Goal: Information Seeking & Learning: Learn about a topic

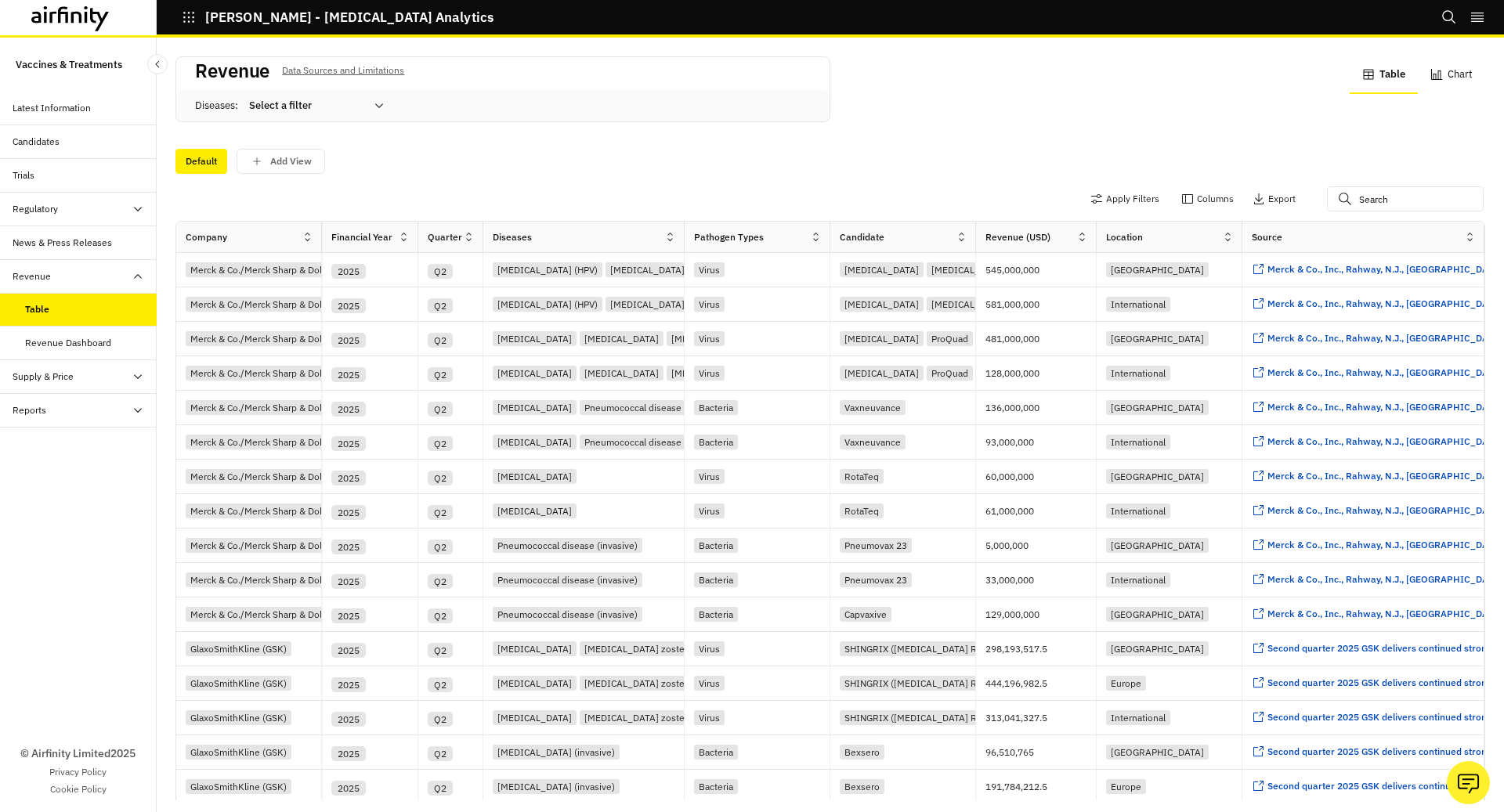
click at [38, 136] on div "Candidates" at bounding box center [36, 142] width 47 height 14
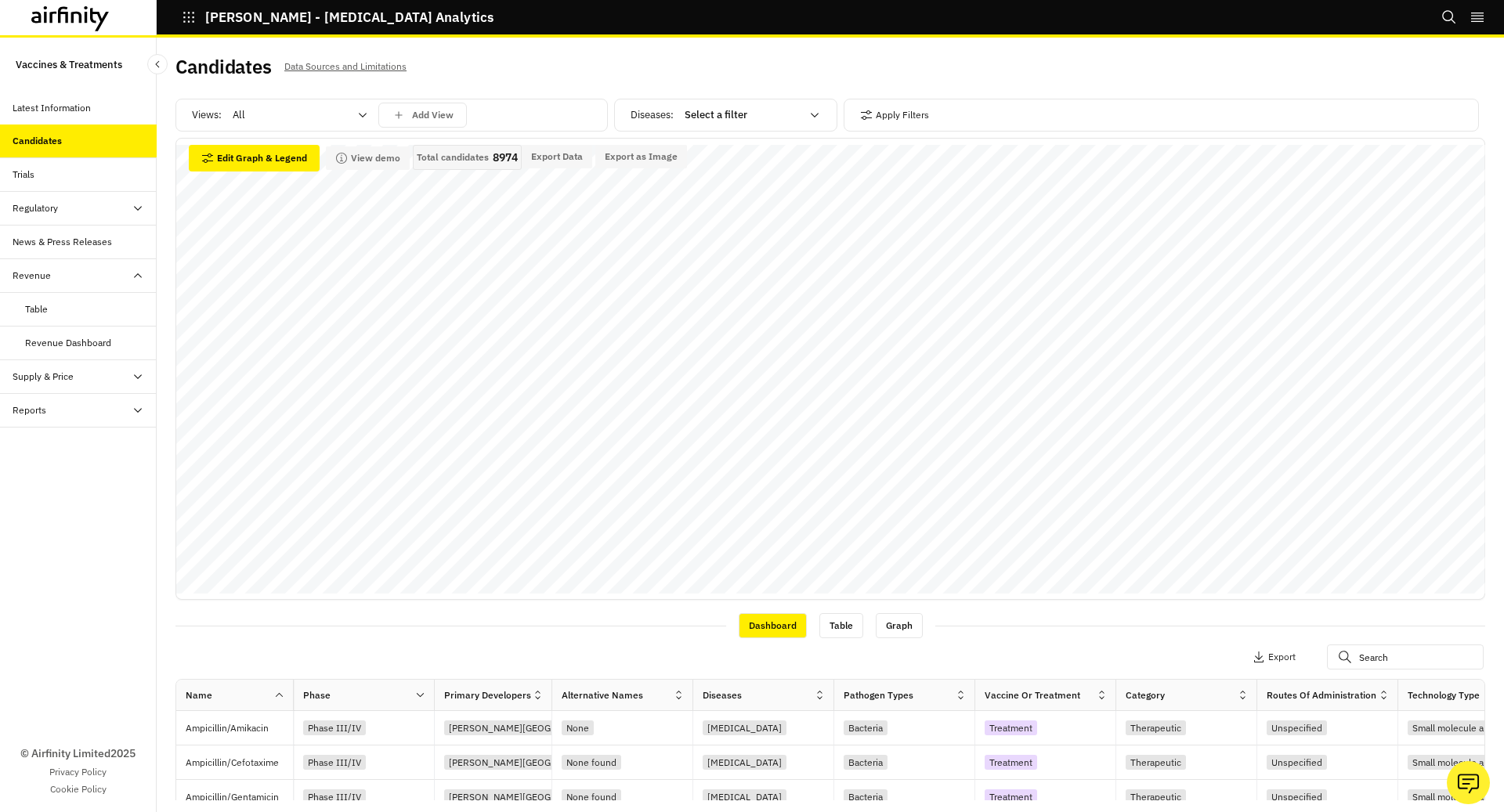
click at [716, 119] on div at bounding box center [742, 115] width 116 height 19
type input "gono"
click at [720, 147] on p "Gonorrhea" at bounding box center [728, 154] width 82 height 16
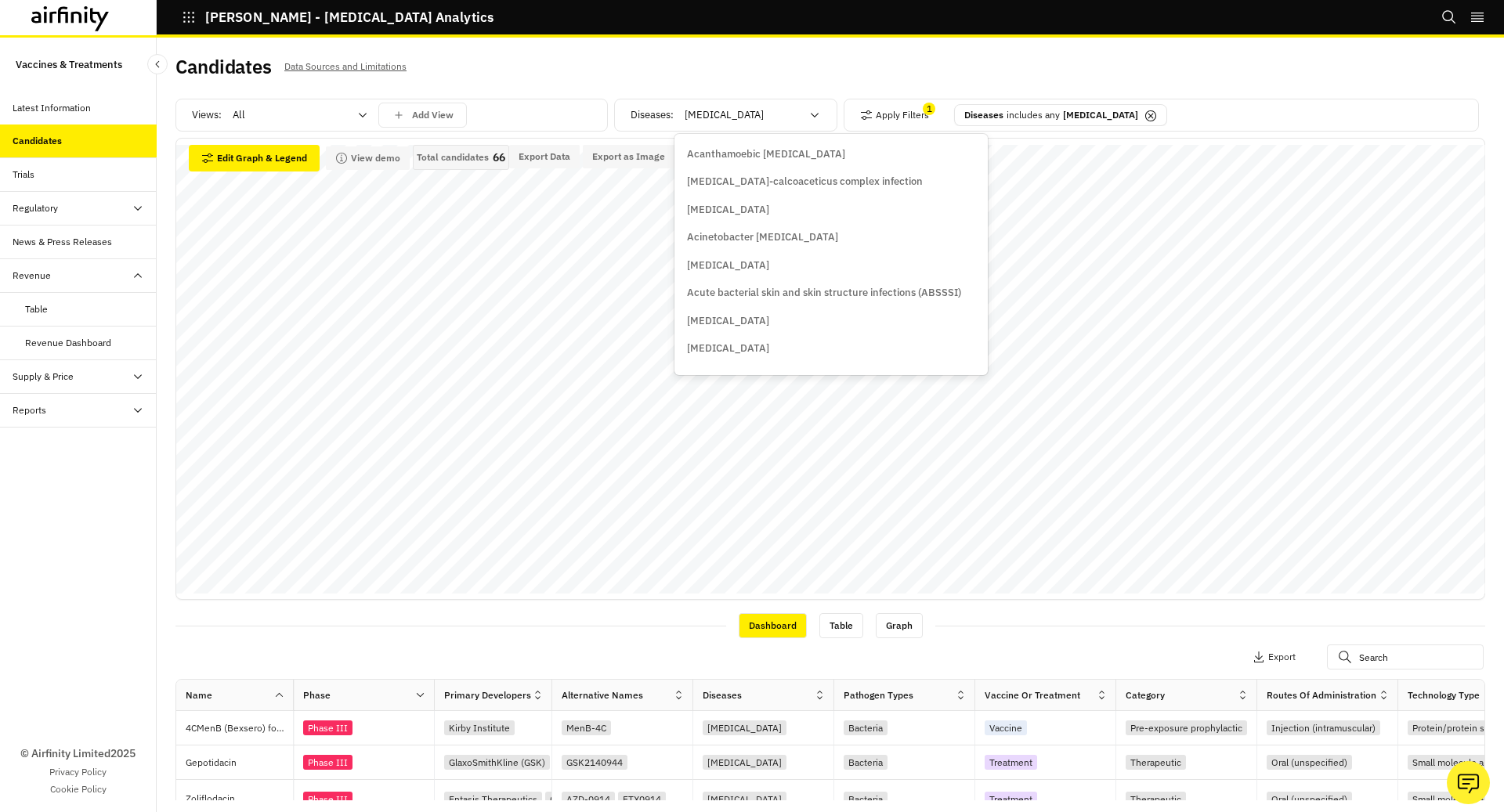
click at [797, 109] on div at bounding box center [742, 115] width 116 height 19
type input "shin"
click at [772, 152] on p "Herpes zoster/shingles" at bounding box center [764, 154] width 155 height 16
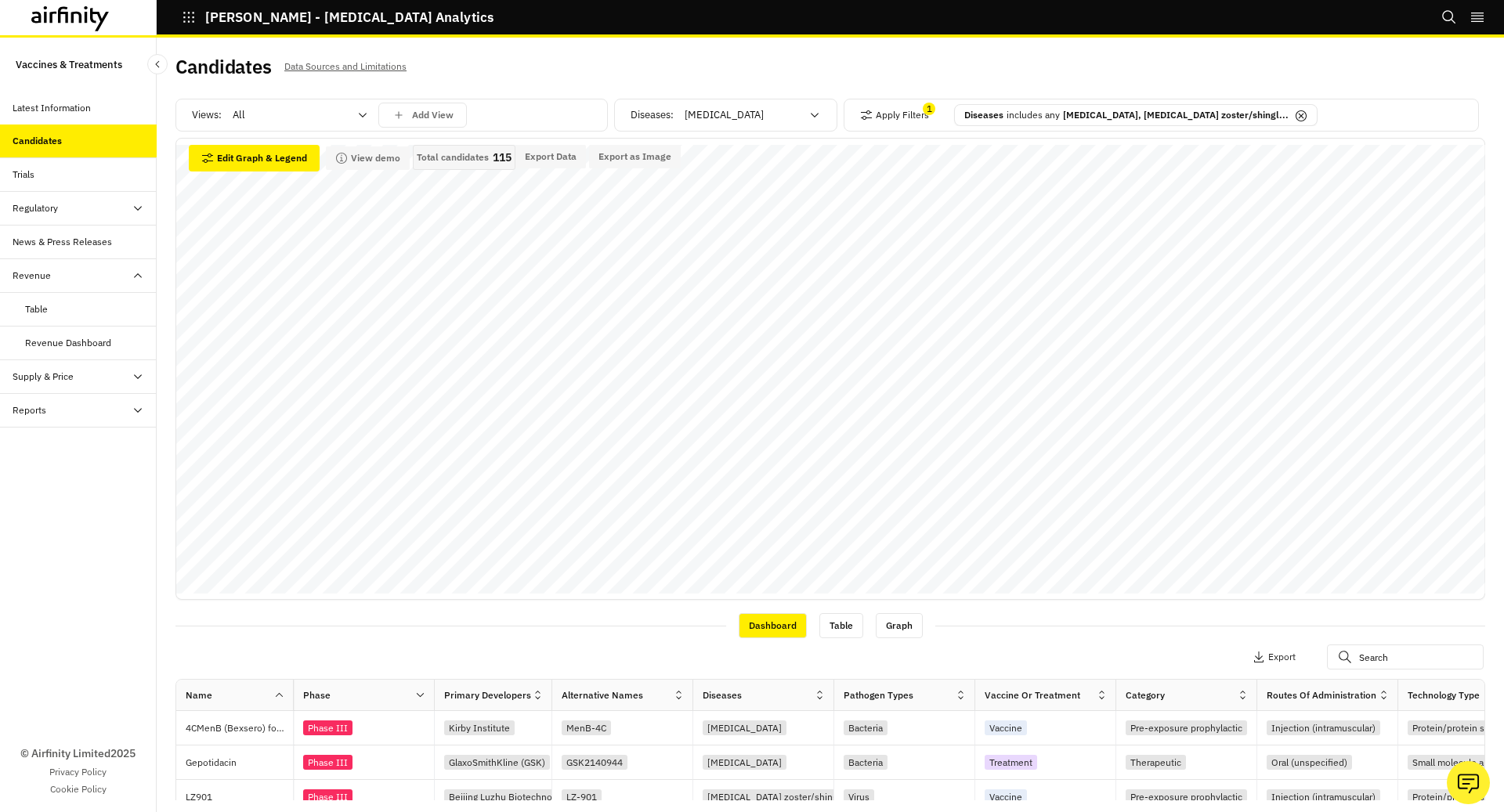
click at [773, 120] on div at bounding box center [742, 115] width 116 height 19
click at [761, 121] on div at bounding box center [742, 115] width 116 height 19
type input "noro"
click at [770, 153] on div "Norovirus" at bounding box center [752, 154] width 132 height 16
click at [760, 108] on div at bounding box center [742, 115] width 116 height 19
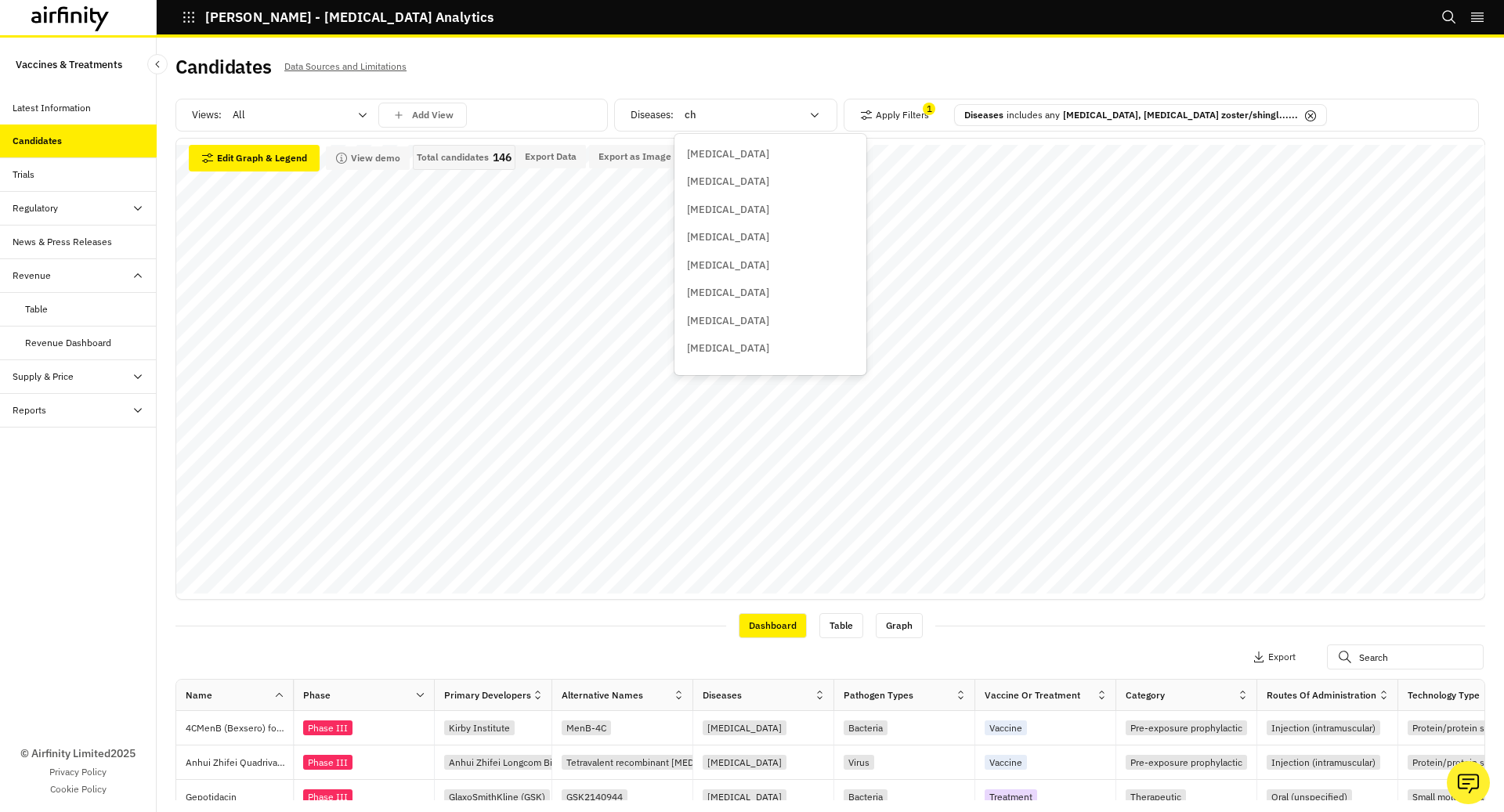
type input "chl"
click at [752, 143] on div "Chlamydia" at bounding box center [753, 153] width 150 height 28
click at [1097, 113] on p "Gonorrhea, Herpes zoster/shingl......" at bounding box center [1181, 115] width 235 height 14
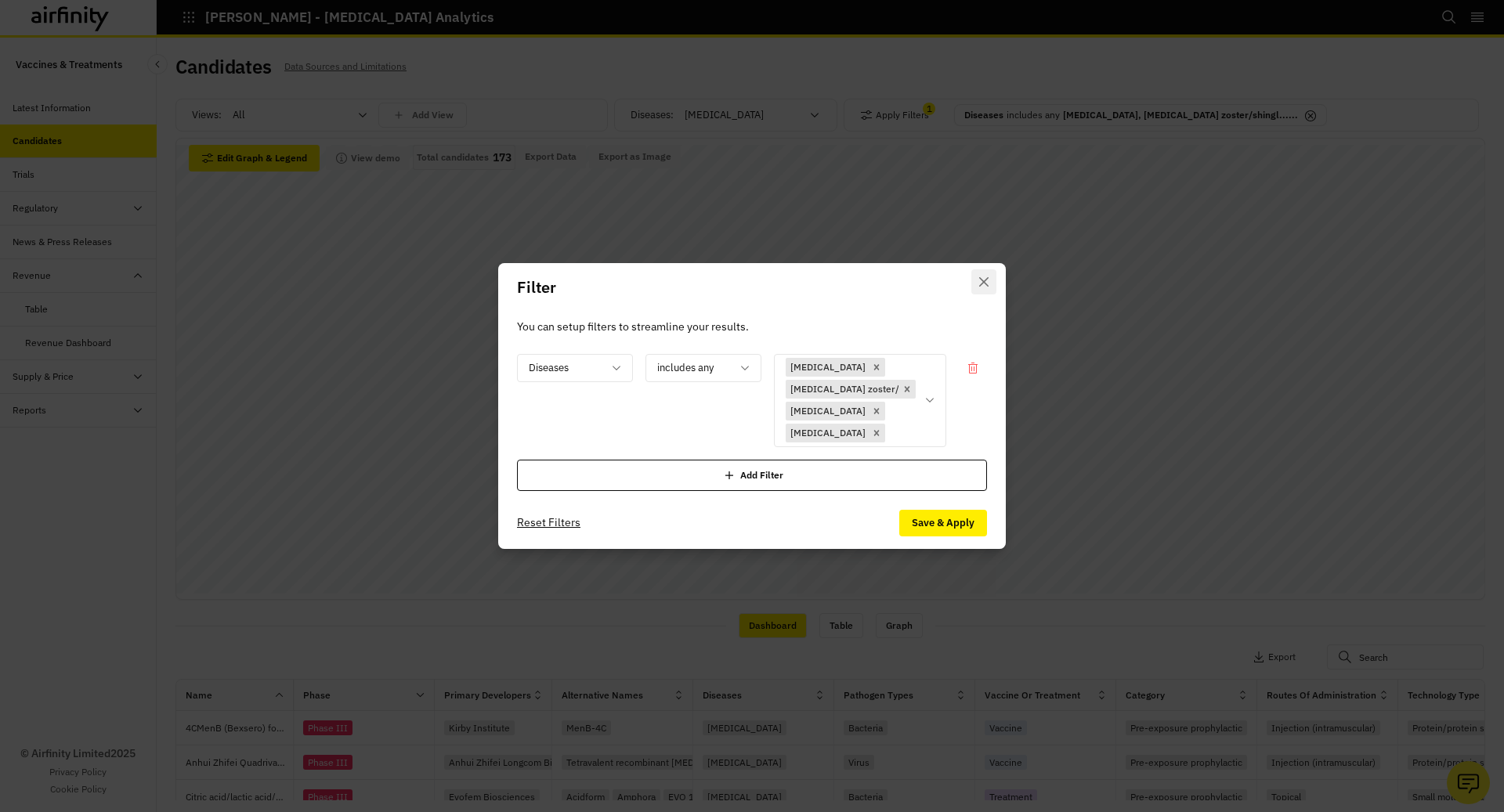
click at [981, 281] on icon "Close" at bounding box center [984, 282] width 10 height 10
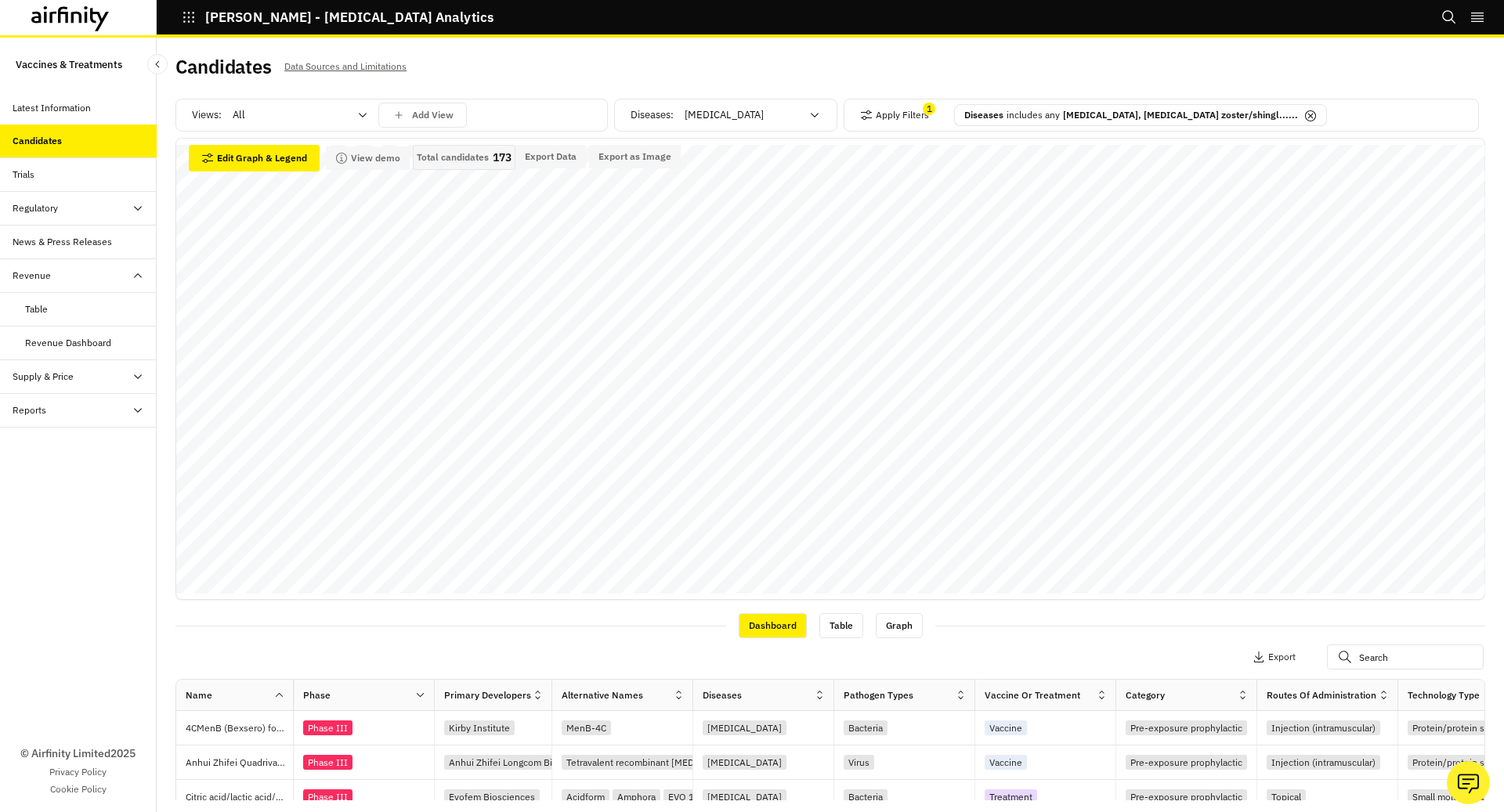
click at [72, 412] on div "Reports" at bounding box center [85, 411] width 144 height 14
click at [62, 441] on div "Reports" at bounding box center [90, 444] width 132 height 14
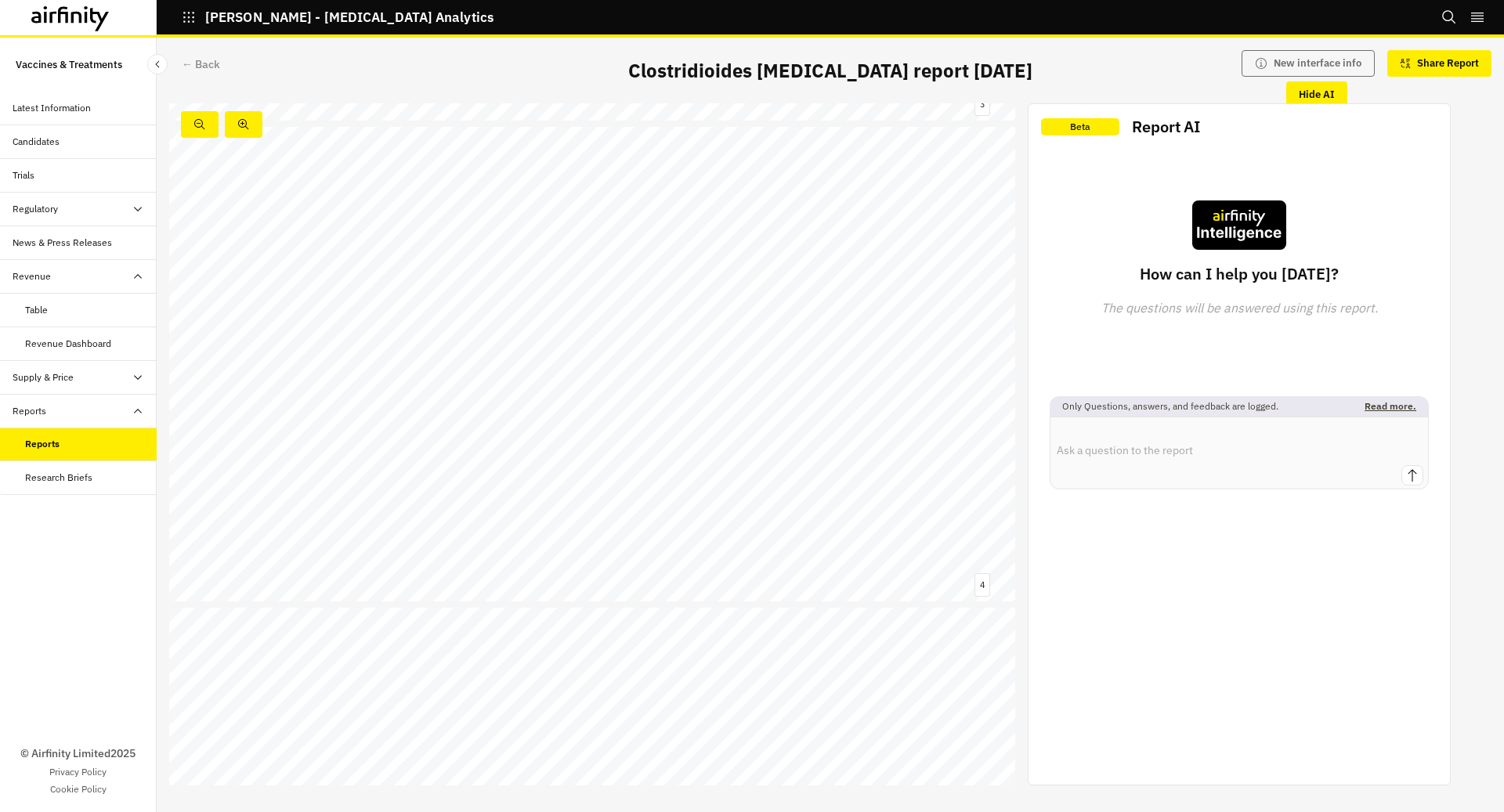
scroll to position [1415, 0]
click at [118, 146] on div "Candidates" at bounding box center [85, 142] width 144 height 14
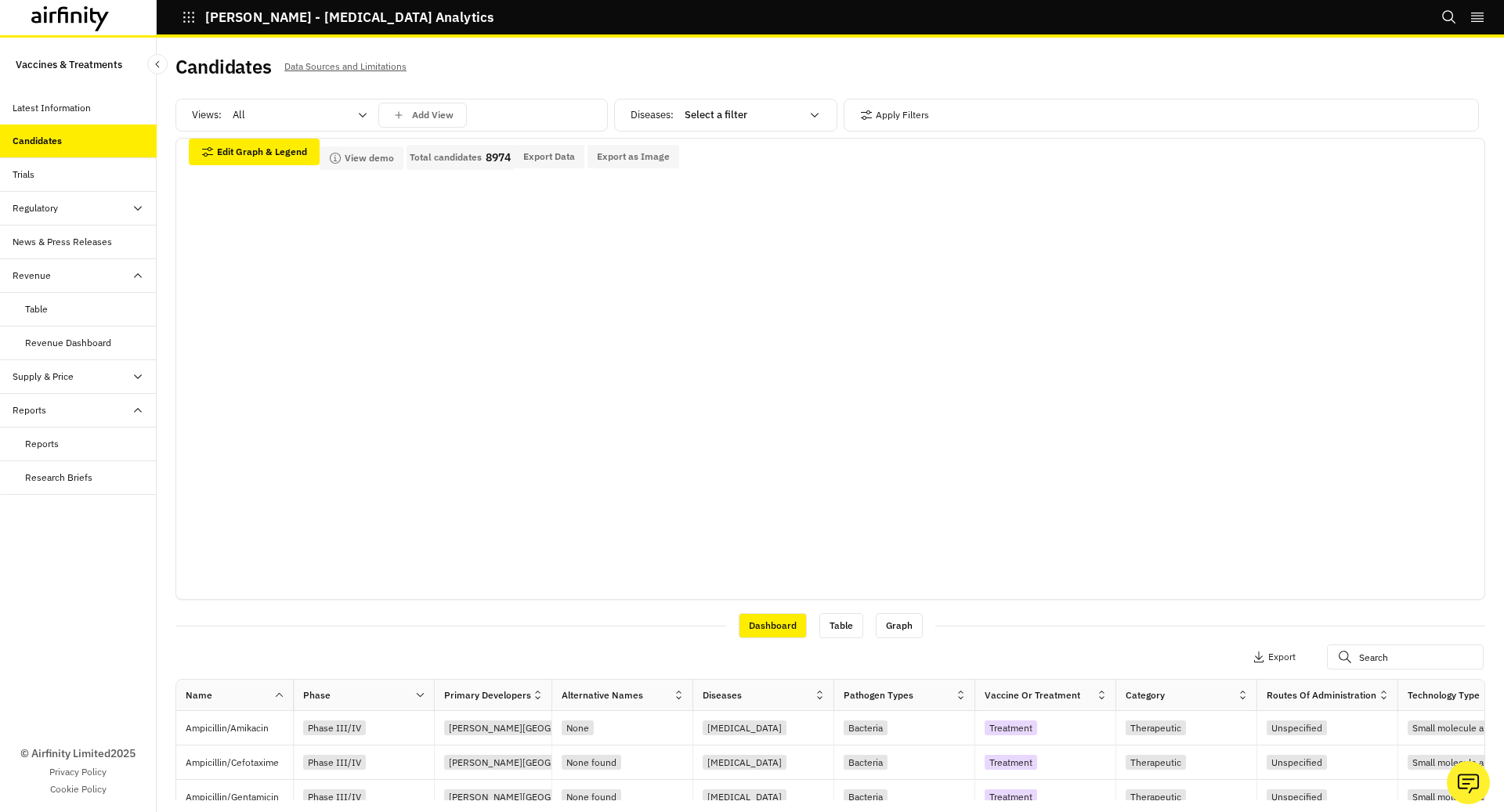
click at [112, 141] on div "Candidates" at bounding box center [85, 141] width 144 height 14
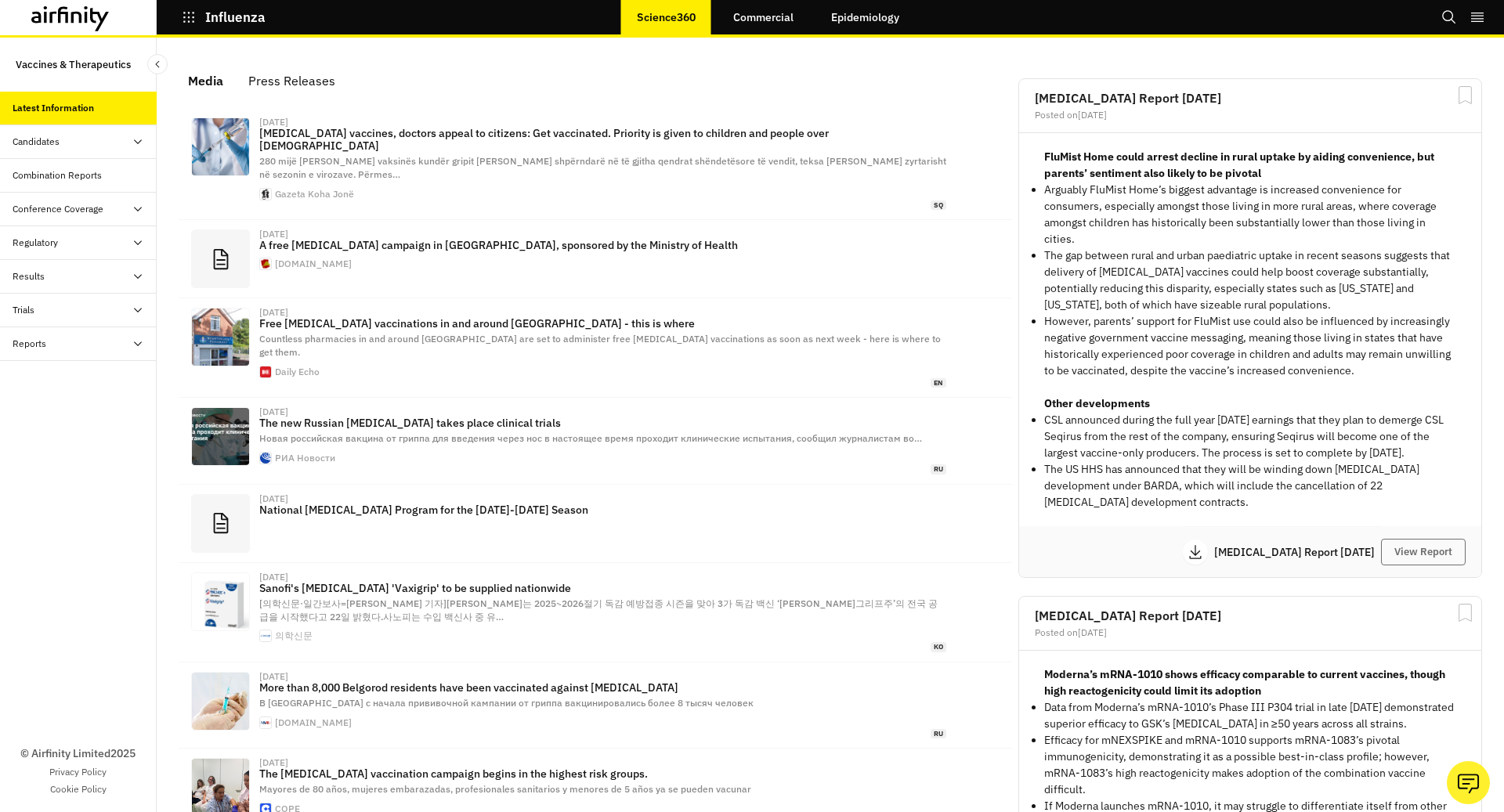
scroll to position [957, 470]
click at [92, 129] on div "Candidates" at bounding box center [78, 142] width 157 height 34
click at [94, 161] on div "Dashboard" at bounding box center [78, 176] width 157 height 34
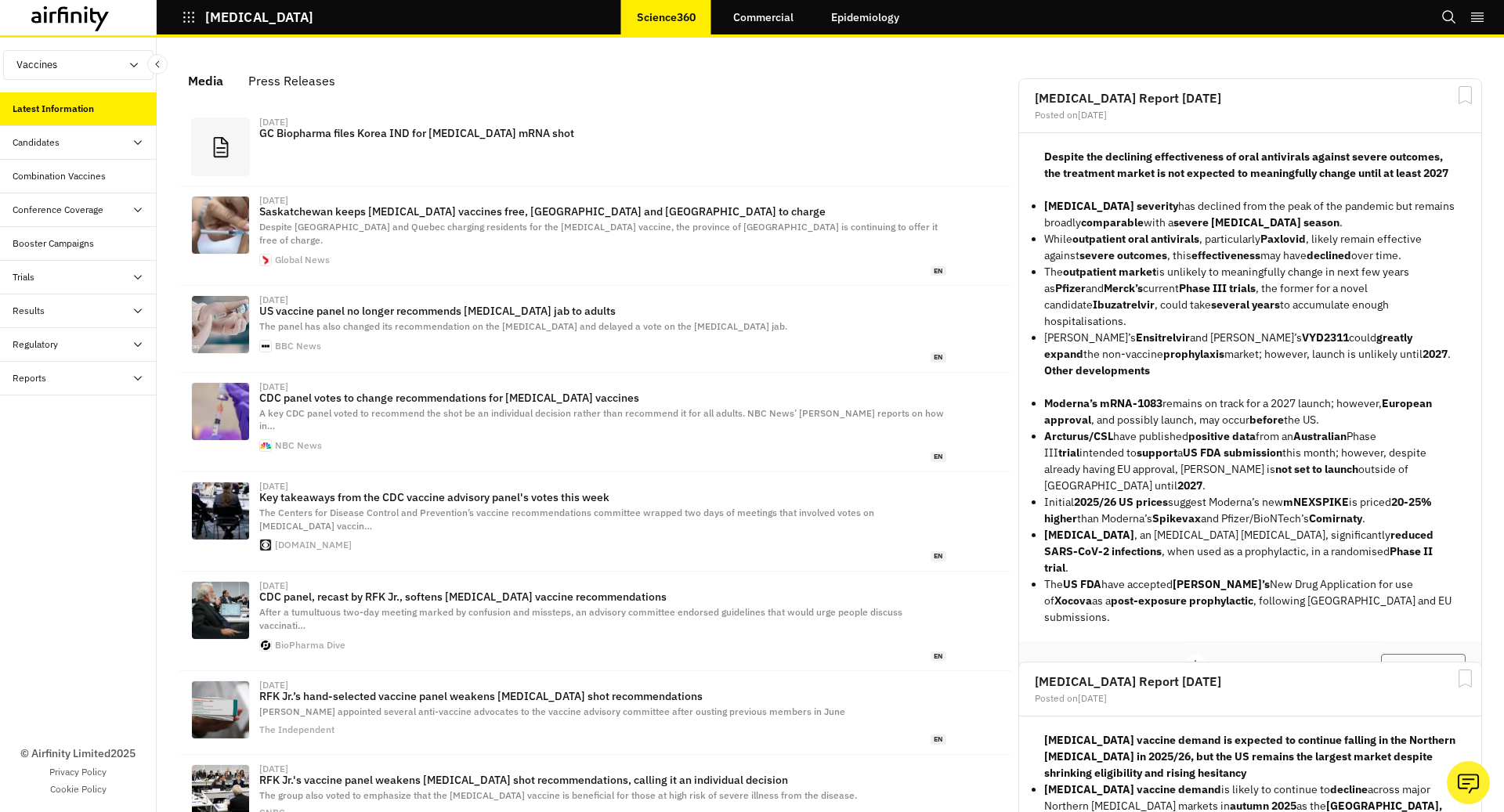
scroll to position [960, 470]
click at [183, 17] on icon "button" at bounding box center [189, 18] width 14 height 14
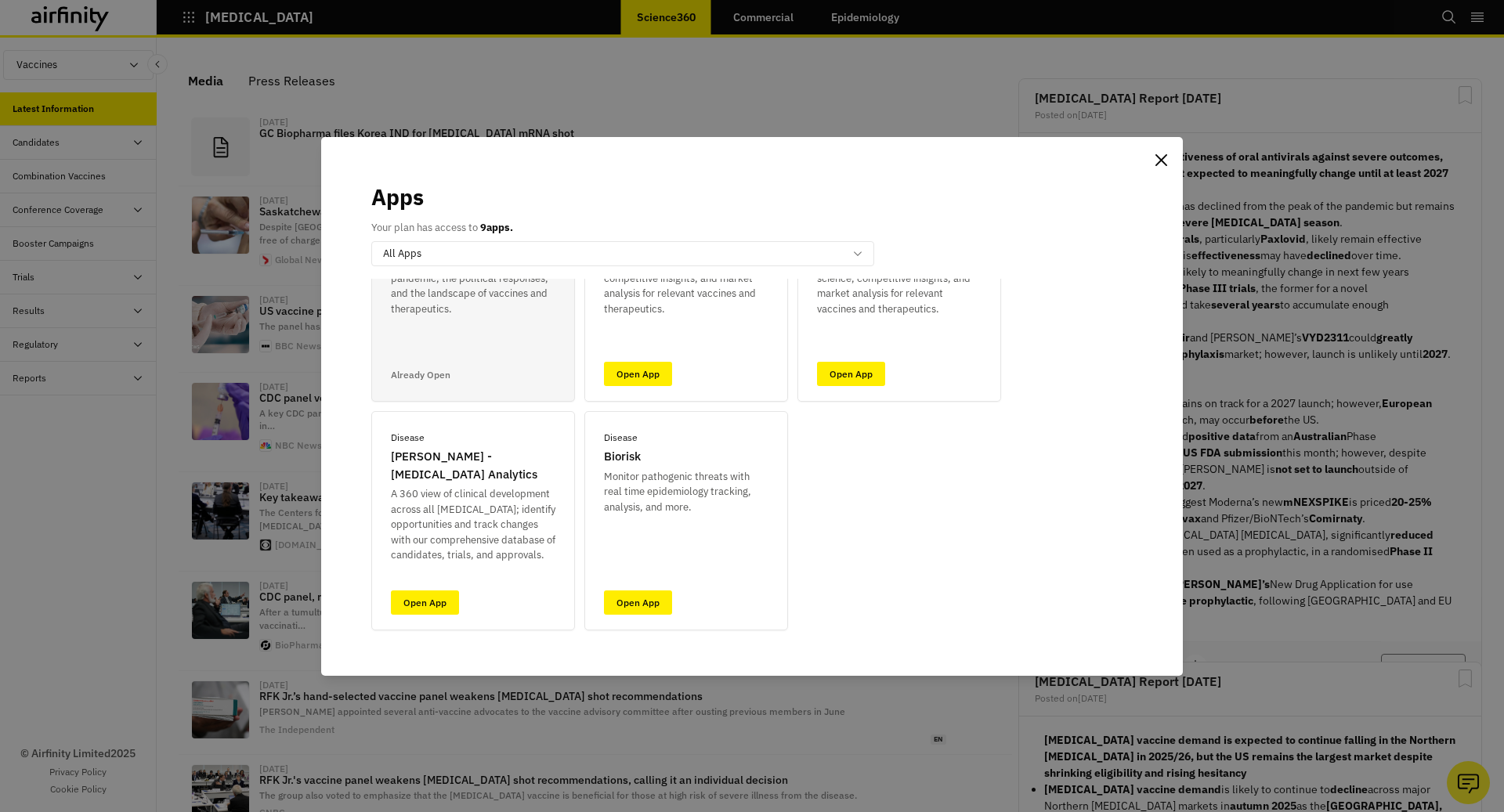
scroll to position [3, 0]
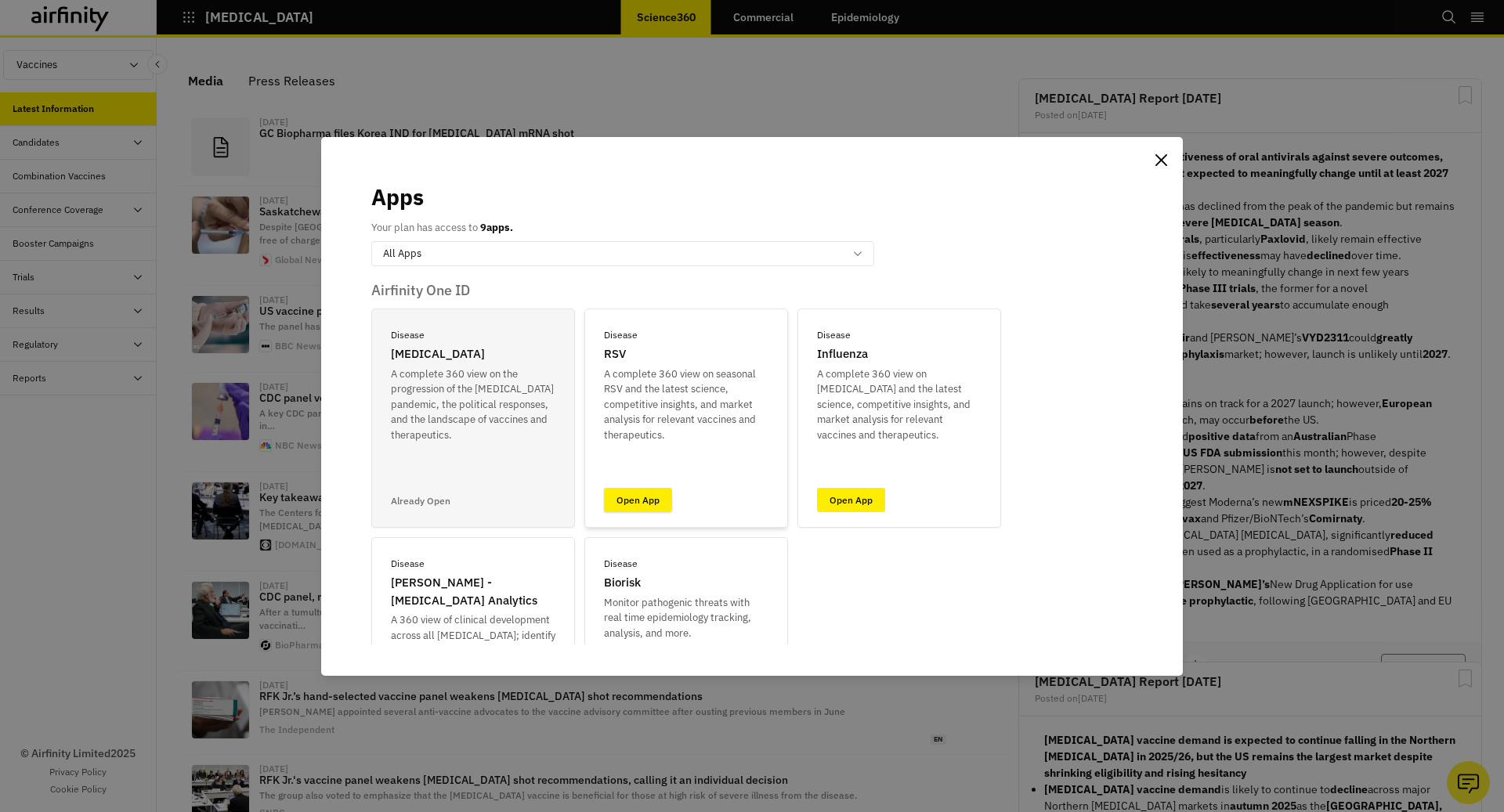
click at [627, 492] on link "Open App" at bounding box center [637, 500] width 68 height 24
